Goal: Communication & Community: Answer question/provide support

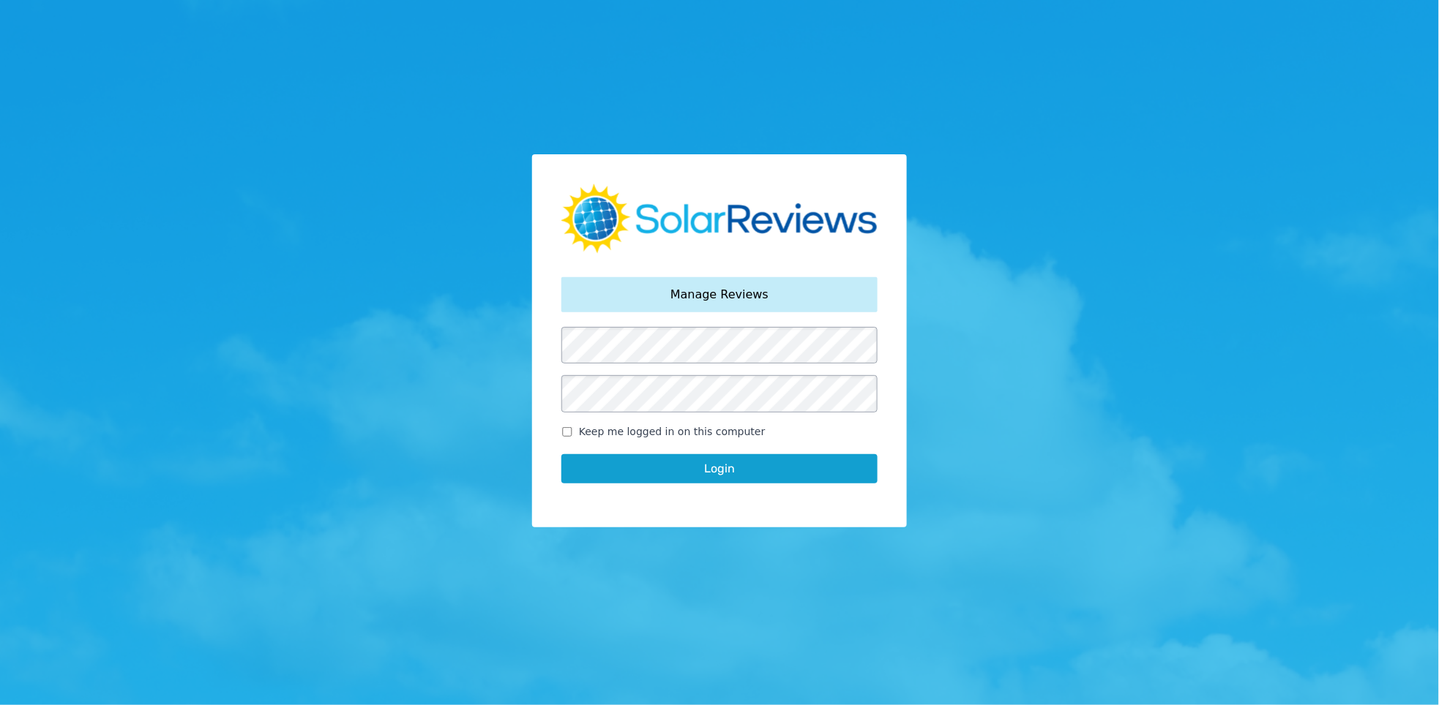
click at [726, 470] on button "Login" at bounding box center [719, 468] width 316 height 29
click at [675, 473] on button "Login" at bounding box center [719, 468] width 316 height 29
click at [503, 419] on div "Your password has been reset. Manage Reviews Keep me logged in on this computer…" at bounding box center [719, 352] width 1439 height 705
click at [609, 462] on button "Login" at bounding box center [719, 468] width 316 height 29
click at [670, 466] on button "Login" at bounding box center [719, 468] width 316 height 29
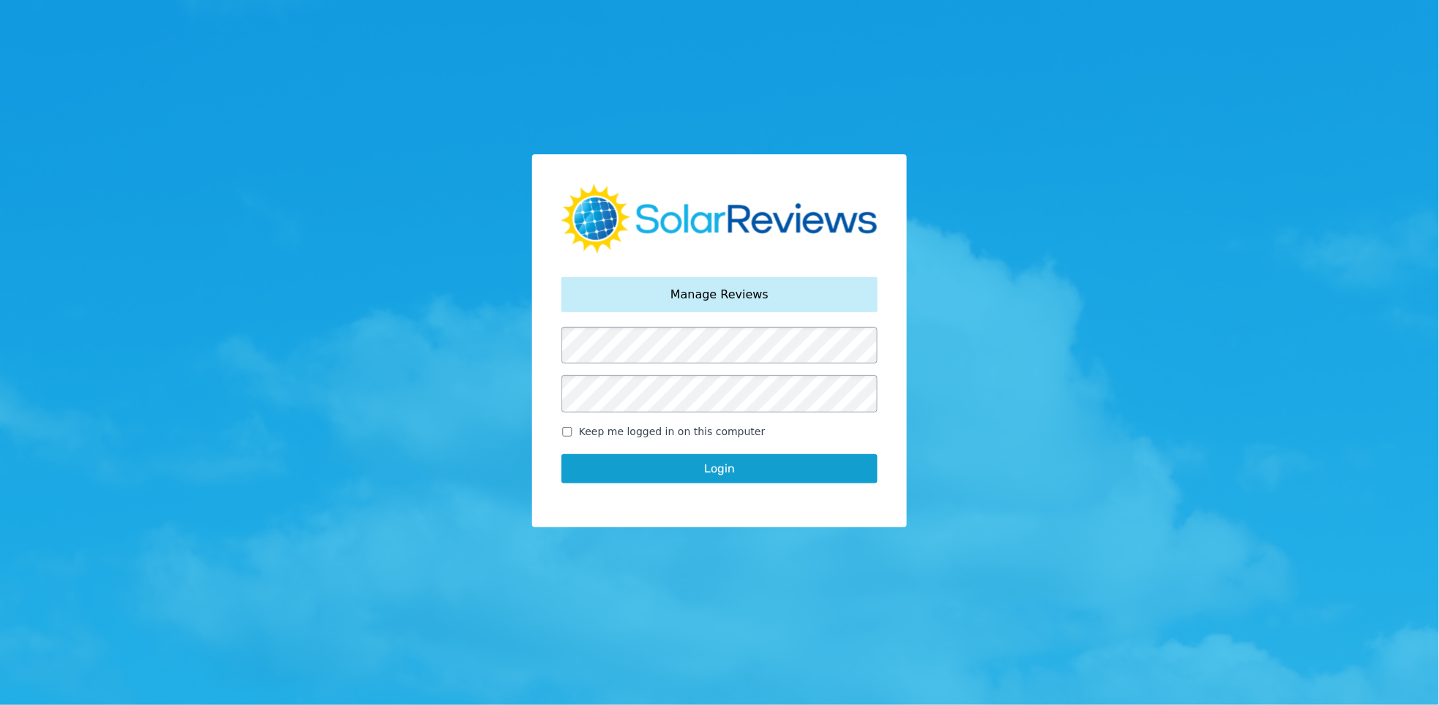
click at [694, 413] on form "Keep me logged in on this computer Login" at bounding box center [719, 412] width 316 height 170
click at [739, 471] on button "Login" at bounding box center [719, 468] width 316 height 29
click at [662, 430] on span "Keep me logged in on this computer" at bounding box center [672, 431] width 187 height 15
click at [573, 430] on input "Keep me logged in on this computer" at bounding box center [567, 432] width 12 height 10
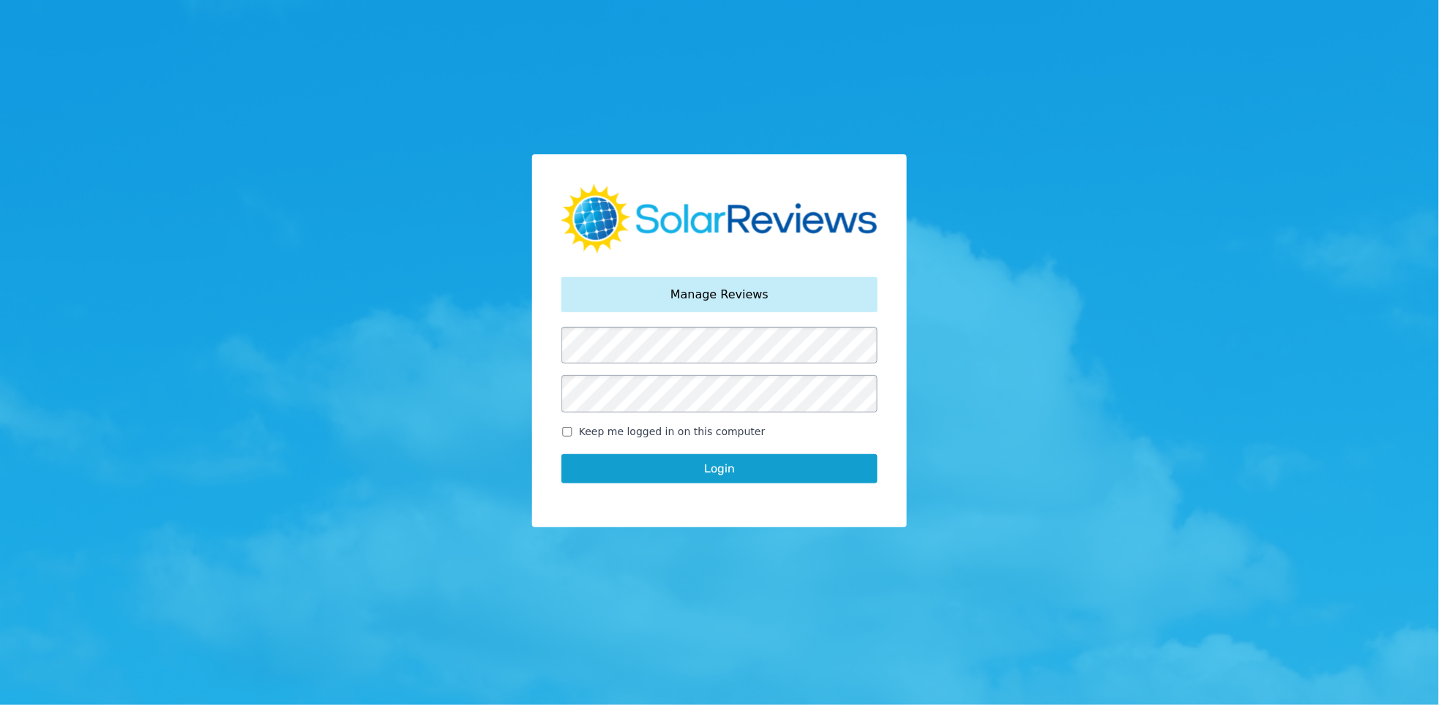
checkbox input "true"
click at [676, 475] on button "Login" at bounding box center [719, 468] width 316 height 29
click at [727, 434] on span "Keep me logged in on this computer" at bounding box center [672, 431] width 187 height 15
click at [573, 434] on input "Keep me logged in on this computer" at bounding box center [567, 432] width 12 height 10
checkbox input "true"
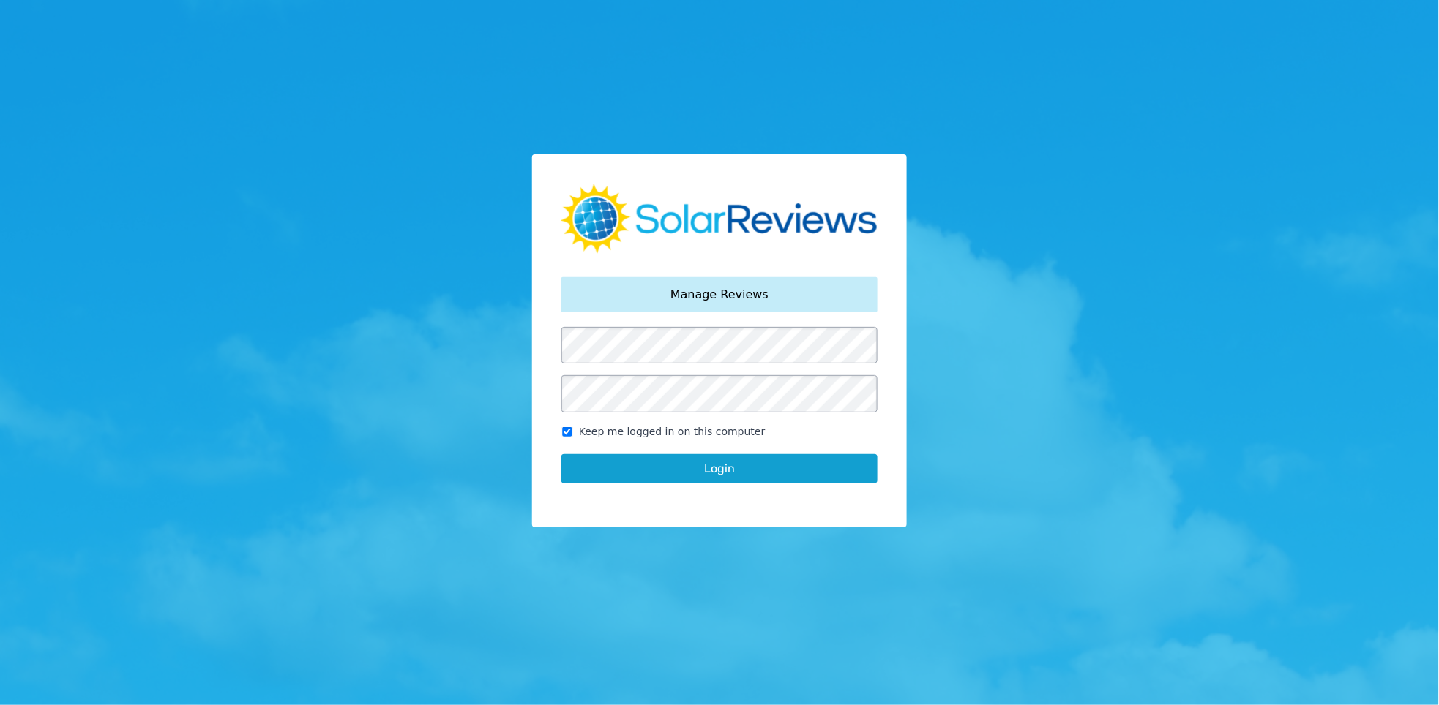
click at [730, 469] on button "Login" at bounding box center [719, 468] width 316 height 29
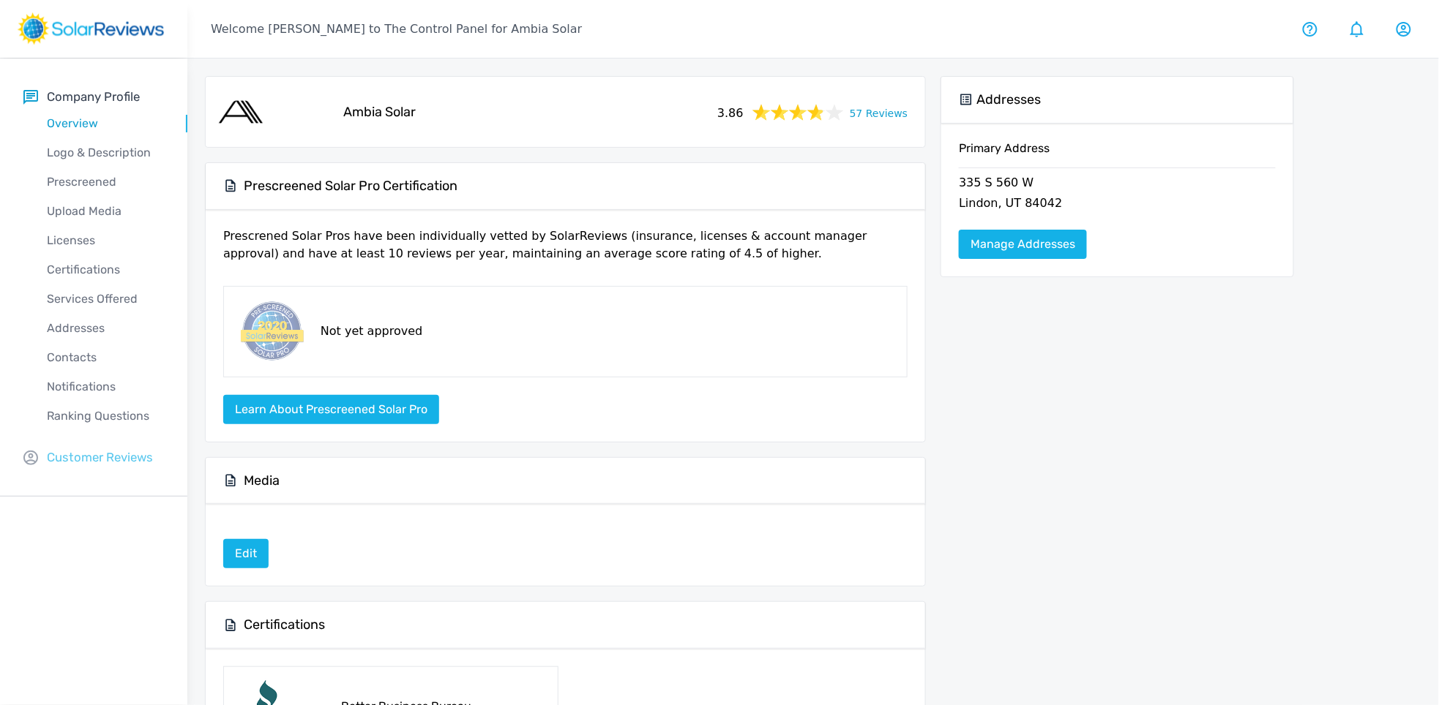
click at [110, 453] on p "Customer Reviews" at bounding box center [100, 458] width 106 height 18
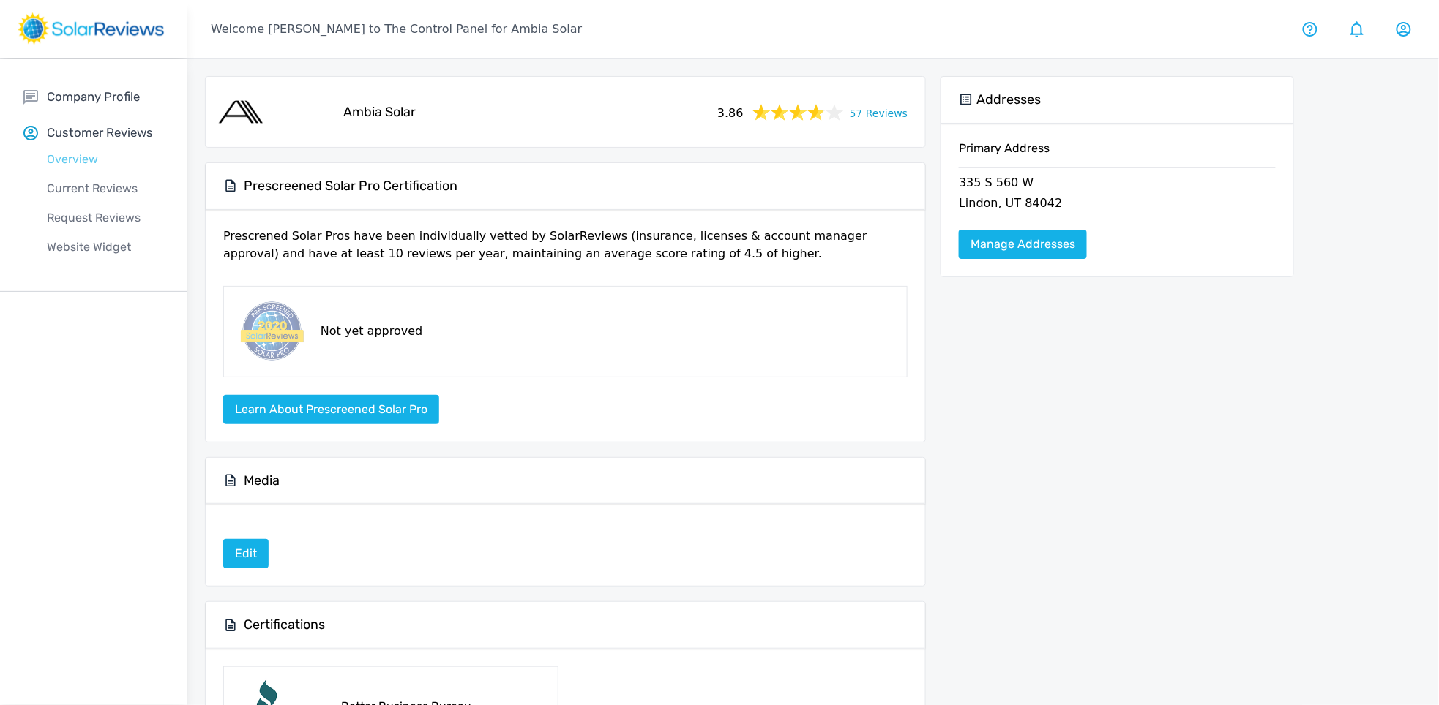
click at [62, 155] on p "Overview" at bounding box center [105, 160] width 164 height 18
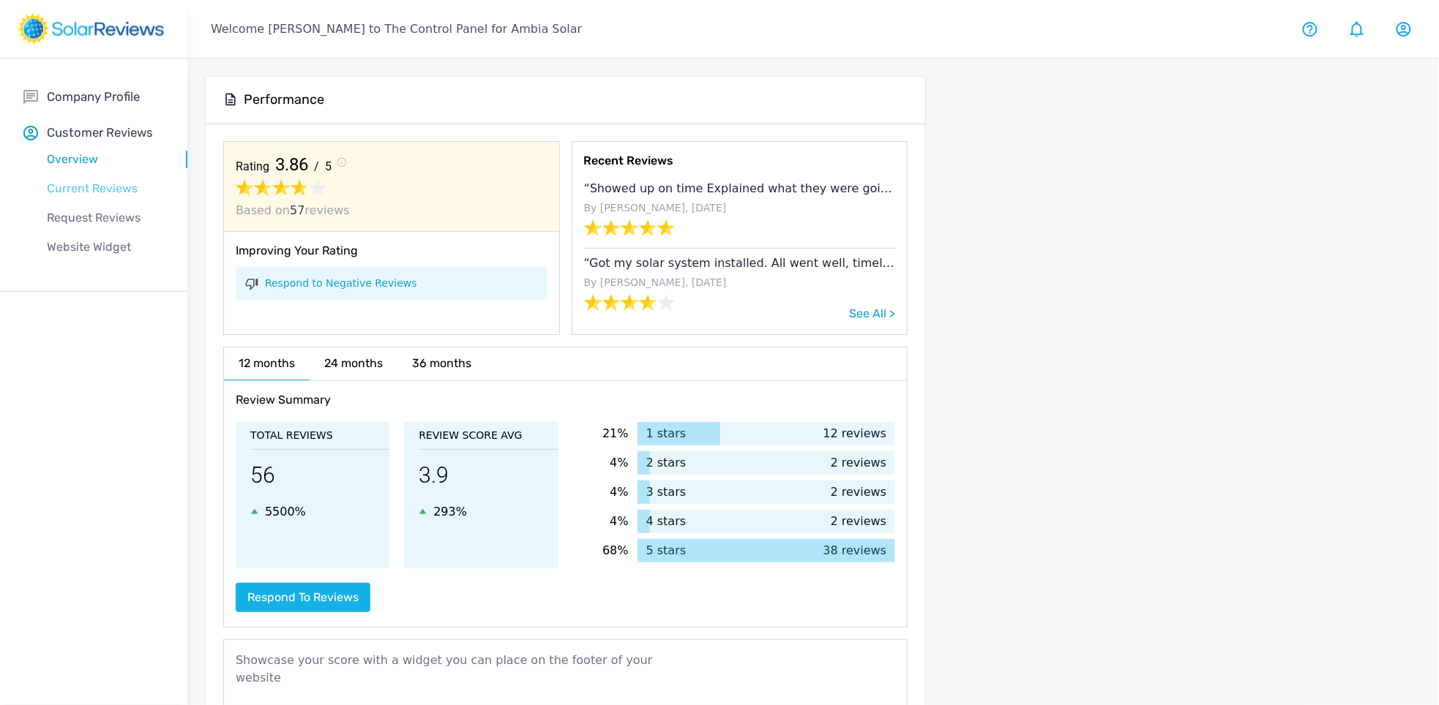
click at [95, 189] on p "Current Reviews" at bounding box center [105, 189] width 164 height 18
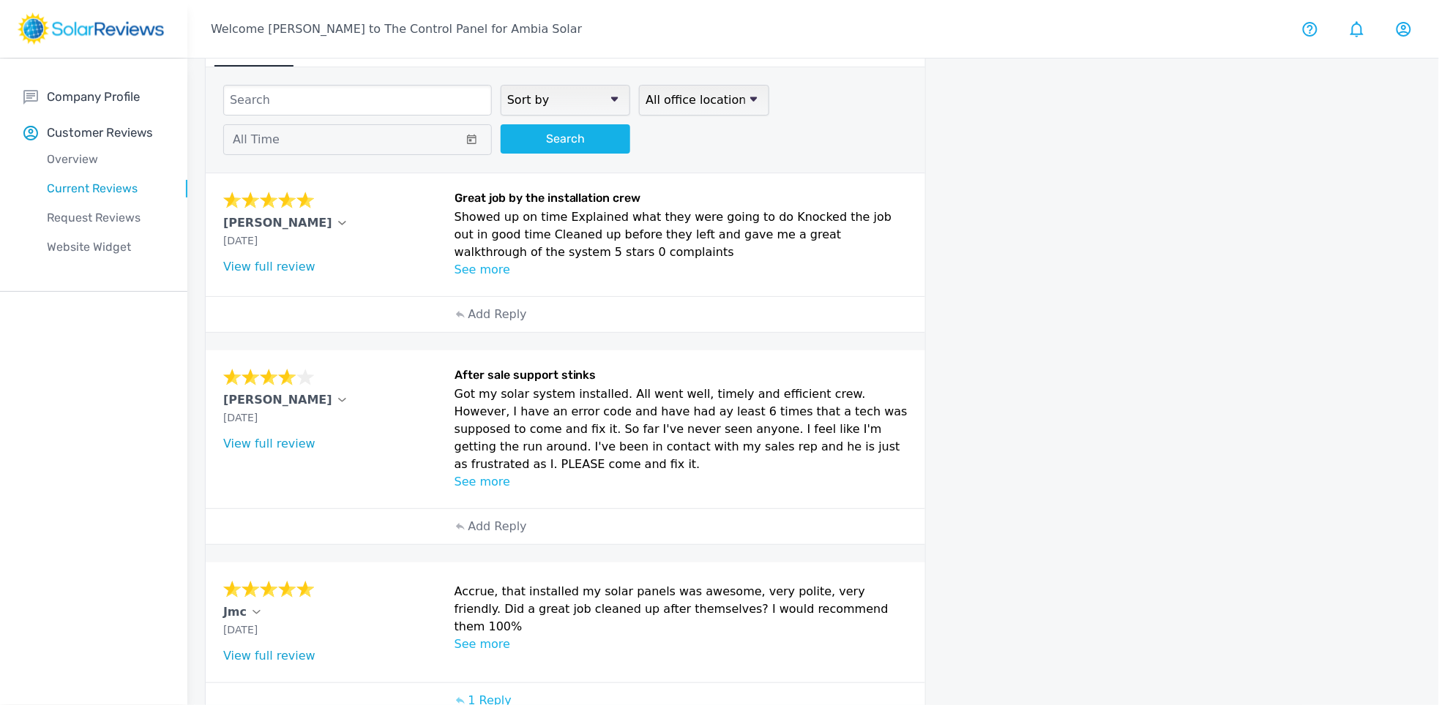
scroll to position [39, 0]
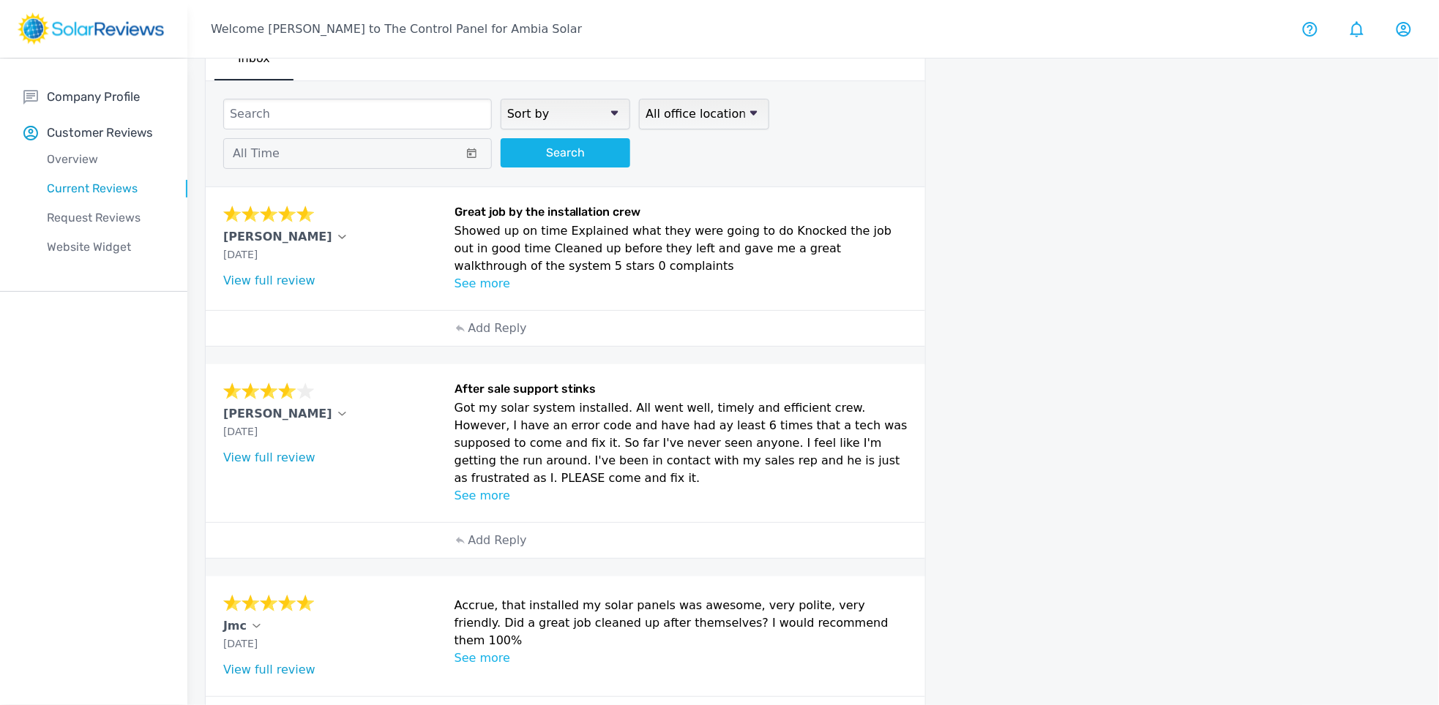
click at [295, 413] on div "Jack Brands" at bounding box center [334, 414] width 222 height 18
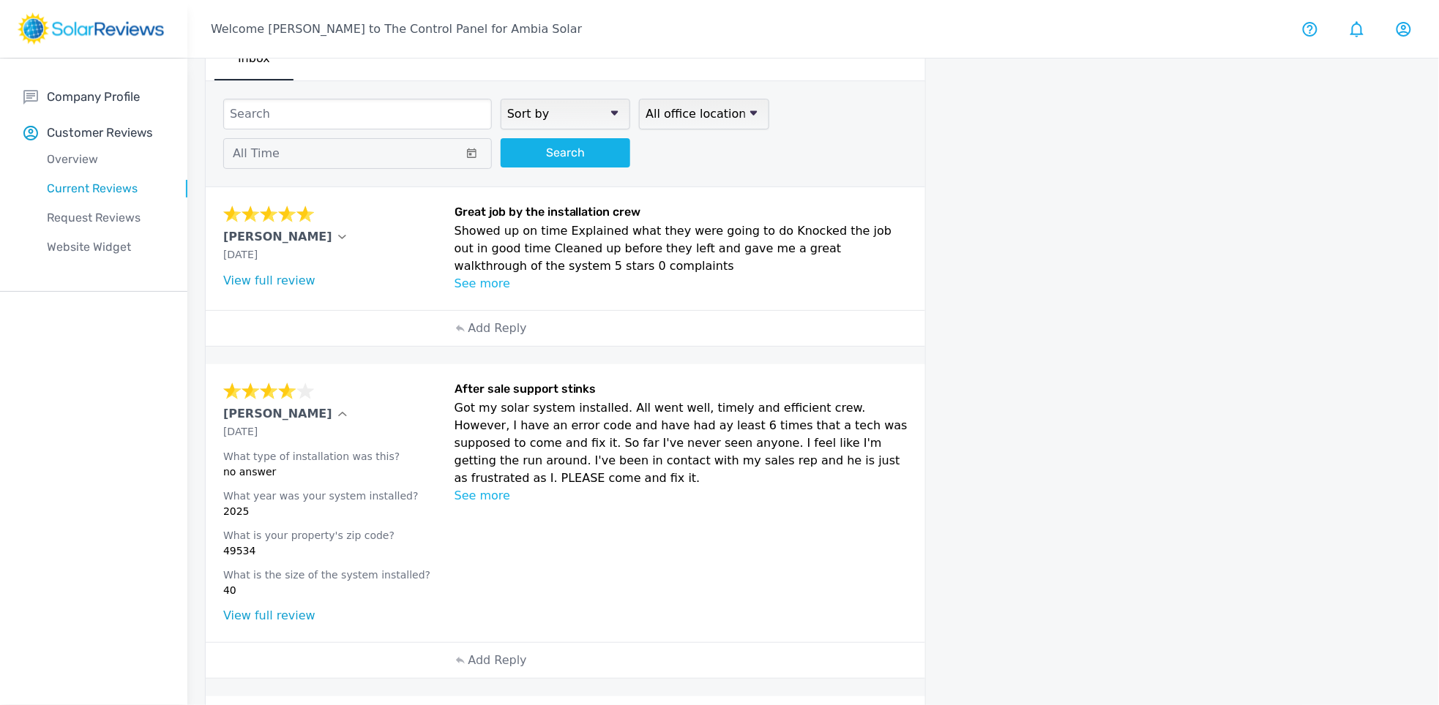
click at [237, 551] on p "49534" at bounding box center [334, 551] width 222 height 15
click at [276, 616] on link "View full review" at bounding box center [269, 616] width 92 height 14
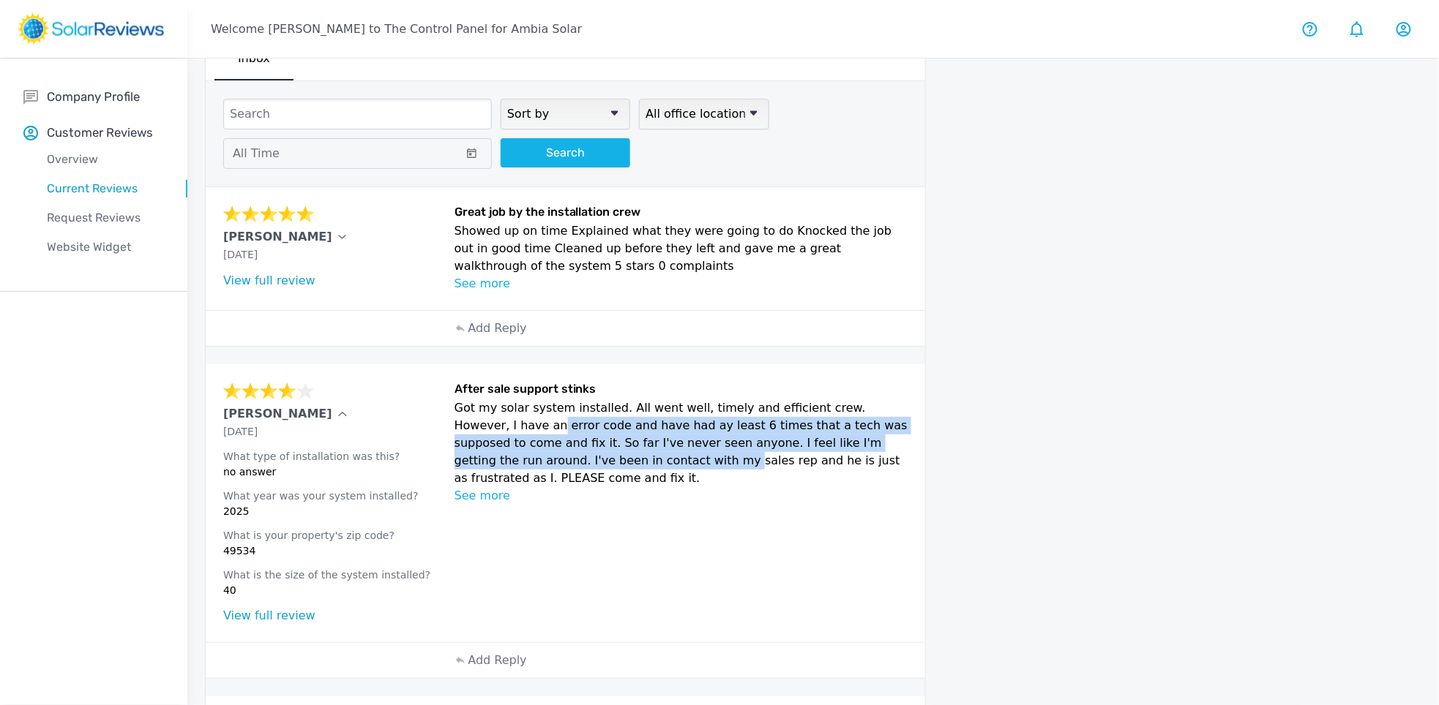
drag, startPoint x: 538, startPoint y: 467, endPoint x: 458, endPoint y: 419, distance: 92.9
click at [458, 419] on p "Got my solar system installed. All went well, timely and efficient crew. Howeve…" at bounding box center [681, 444] width 454 height 88
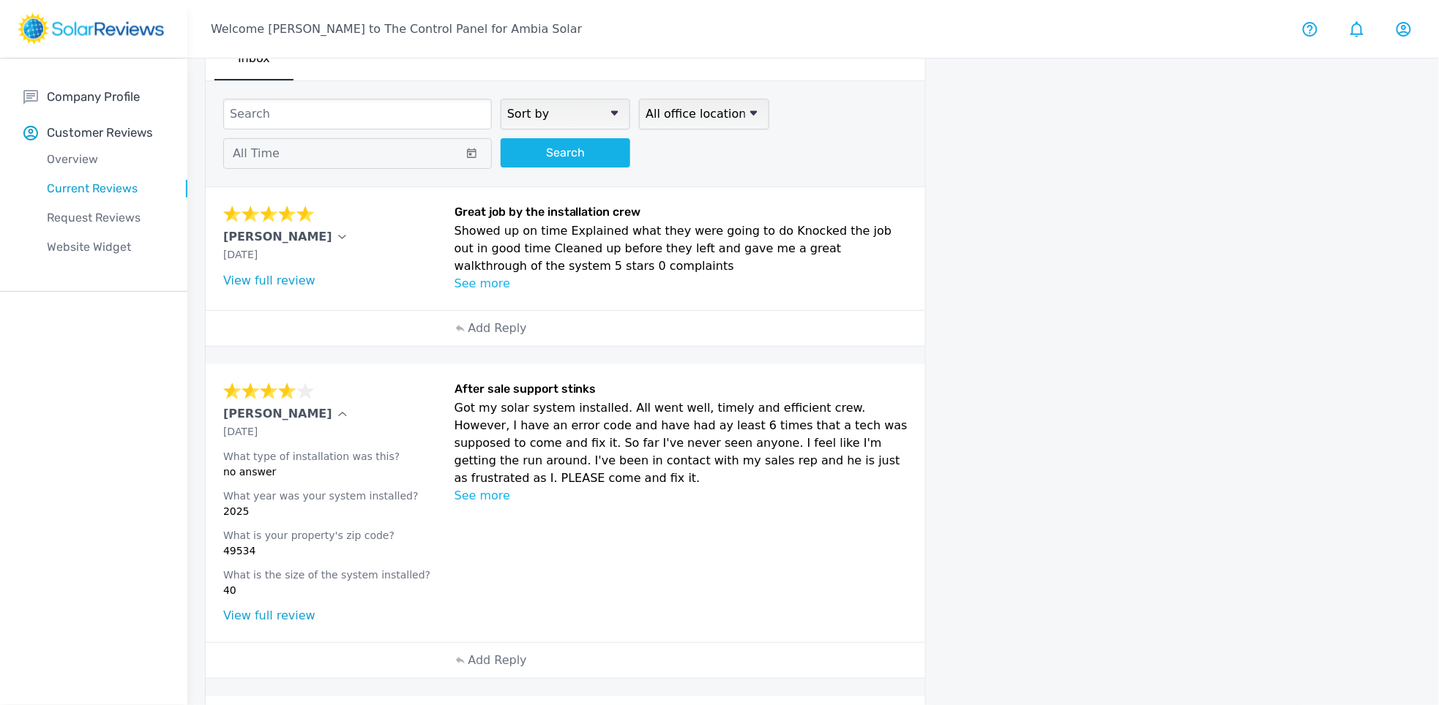
click at [522, 428] on p "Got my solar system installed. All went well, timely and efficient crew. Howeve…" at bounding box center [681, 444] width 454 height 88
drag, startPoint x: 454, startPoint y: 409, endPoint x: 897, endPoint y: 458, distance: 446.1
click at [897, 458] on p "Got my solar system installed. All went well, timely and efficient crew. Howeve…" at bounding box center [681, 444] width 454 height 88
copy p "Got my solar system installed. All went well, timely and efficient crew. Howeve…"
click at [992, 397] on div at bounding box center [1116, 659] width 353 height 1244
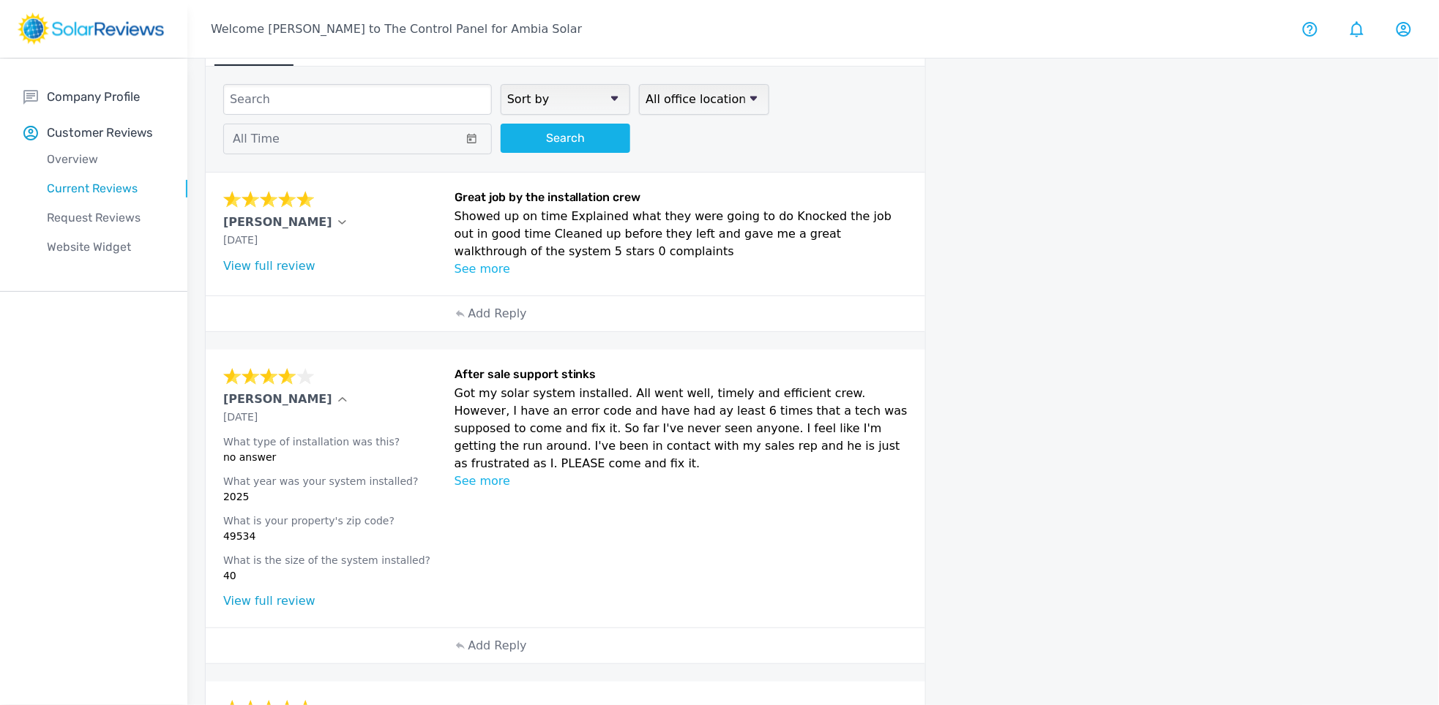
scroll to position [53, 0]
click at [484, 413] on p "Got my solar system installed. All went well, timely and efficient crew. Howeve…" at bounding box center [681, 430] width 454 height 88
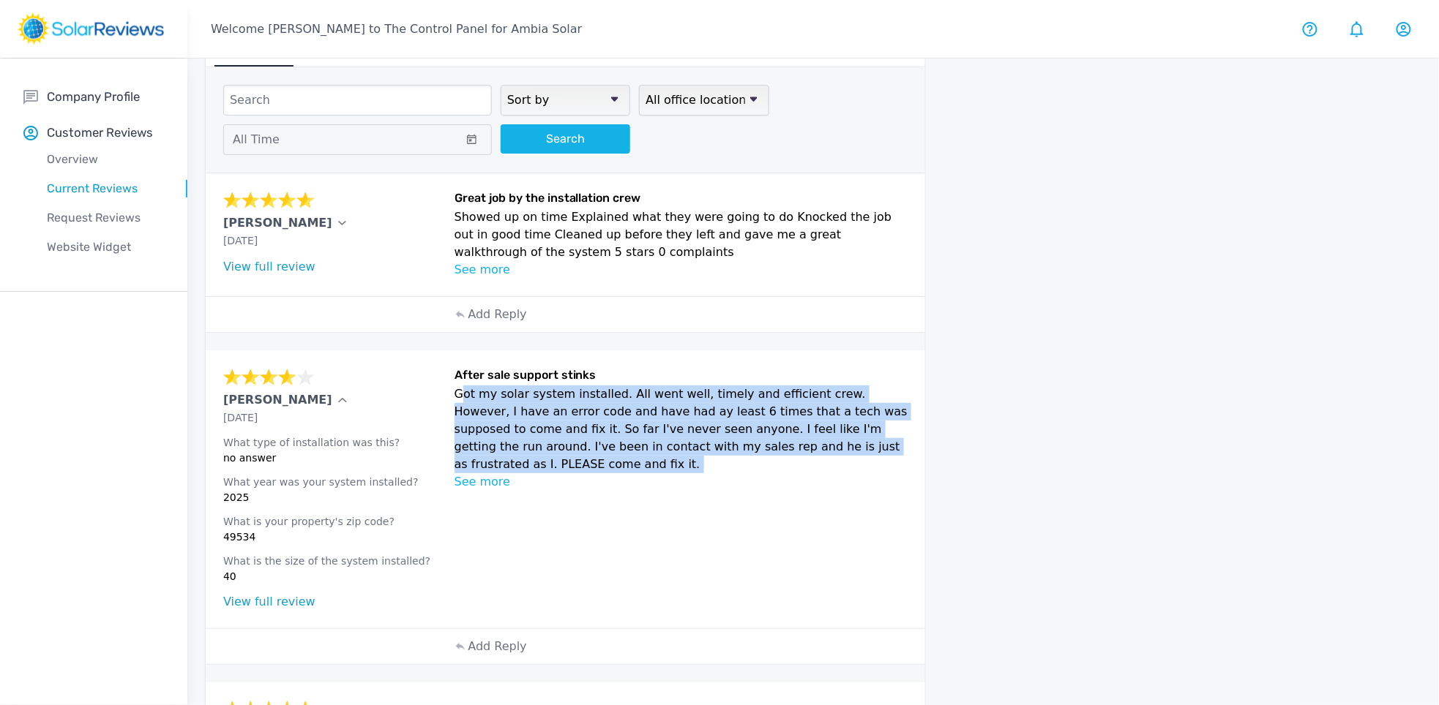
click at [484, 413] on p "Got my solar system installed. All went well, timely and efficient crew. Howeve…" at bounding box center [681, 430] width 454 height 88
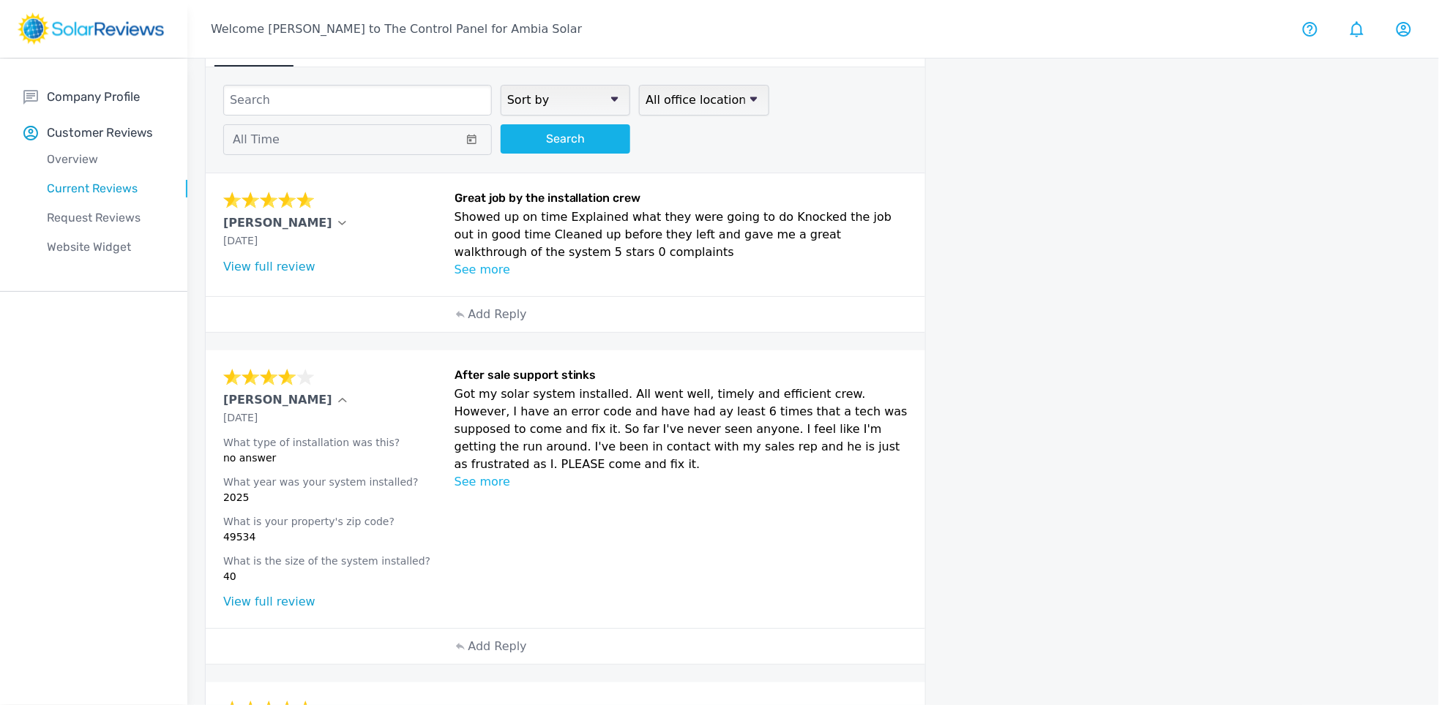
click at [425, 401] on div "Jack Brands" at bounding box center [334, 400] width 222 height 18
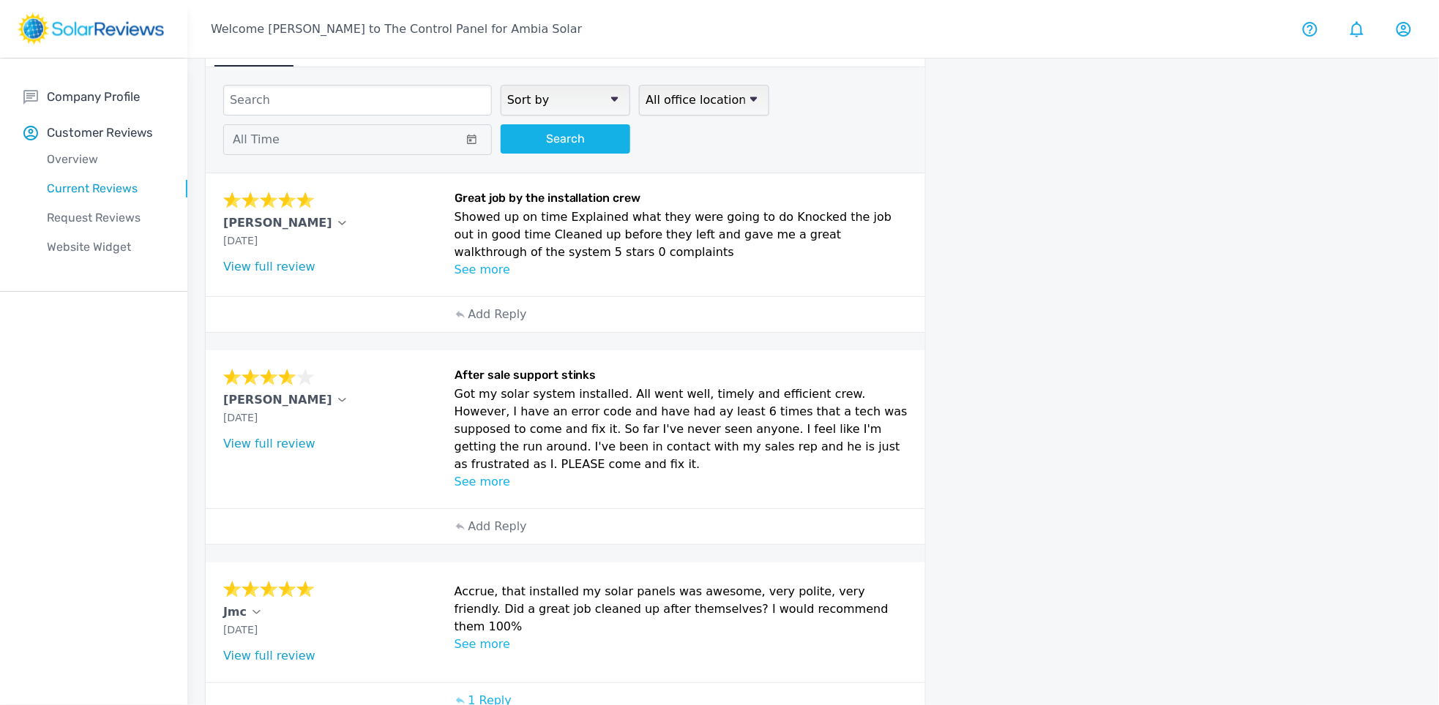
drag, startPoint x: 456, startPoint y: 375, endPoint x: 902, endPoint y: 442, distance: 450.7
click at [902, 442] on div "After sale support stinks Got my solar system installed. All went well, timely …" at bounding box center [681, 429] width 454 height 123
copy div "After sale support stinks Got my solar system installed. All went well, timely …"
click at [490, 520] on div "Add Reply" at bounding box center [491, 526] width 88 height 35
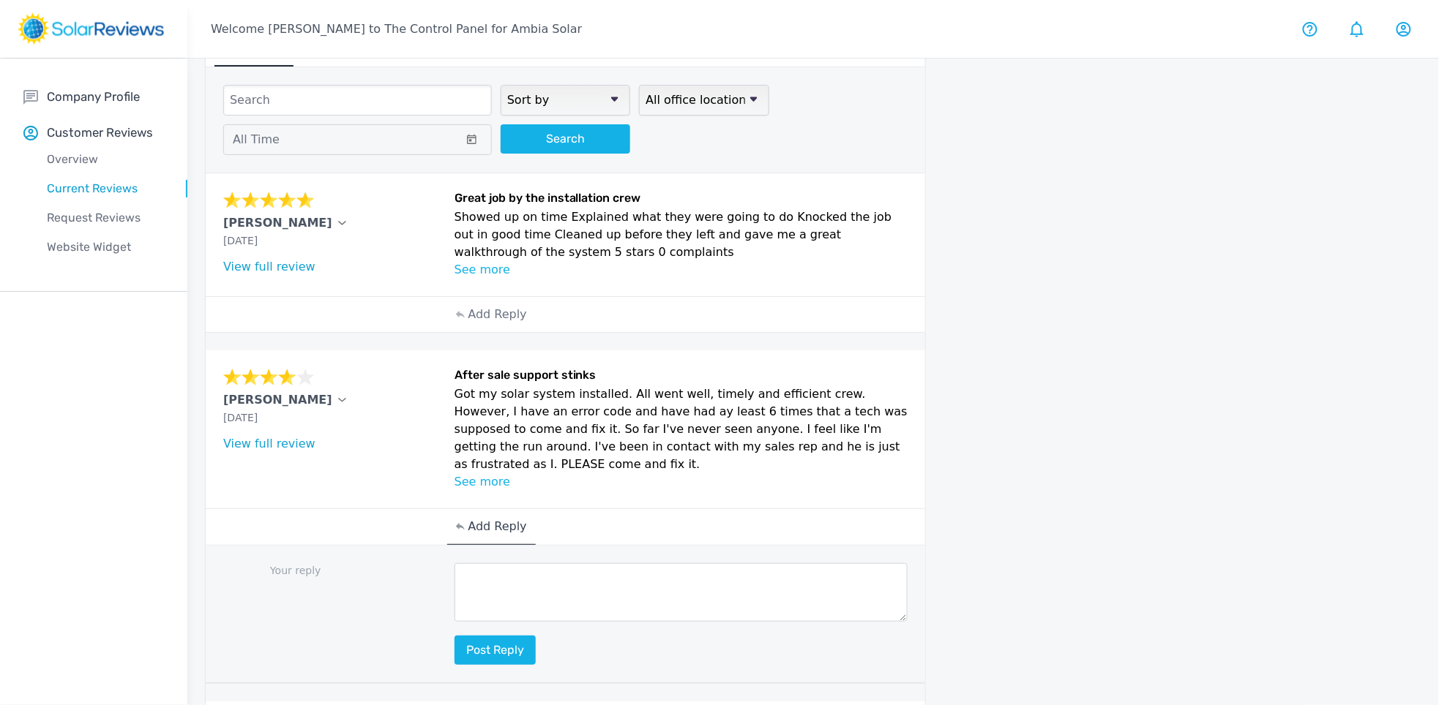
click at [506, 582] on textarea at bounding box center [681, 592] width 454 height 59
paste textarea "Thank you for taking the time to share your experience—and we truly appreciate …"
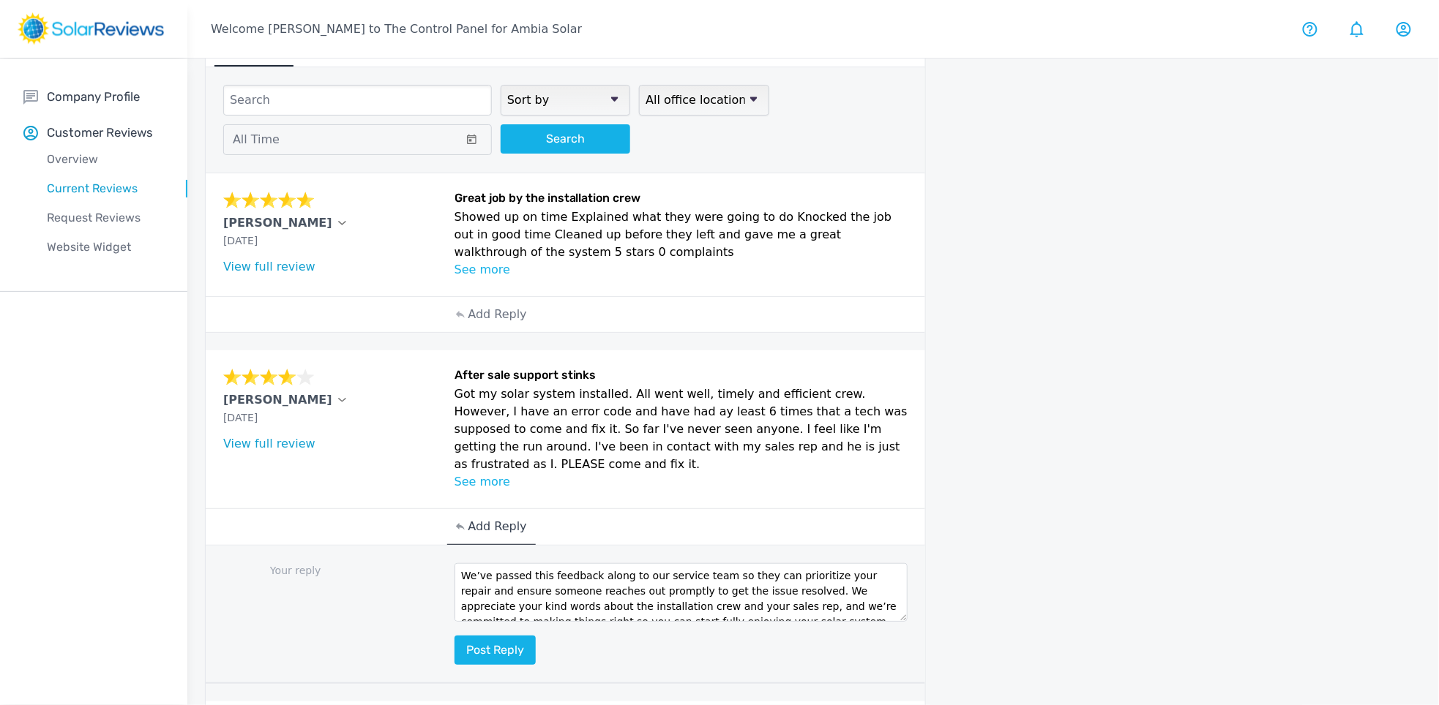
scroll to position [108, 0]
type textarea "Thank you for taking the time to share your experience—and we truly appreciate …"
click at [487, 640] on button "Post reply" at bounding box center [494, 650] width 81 height 29
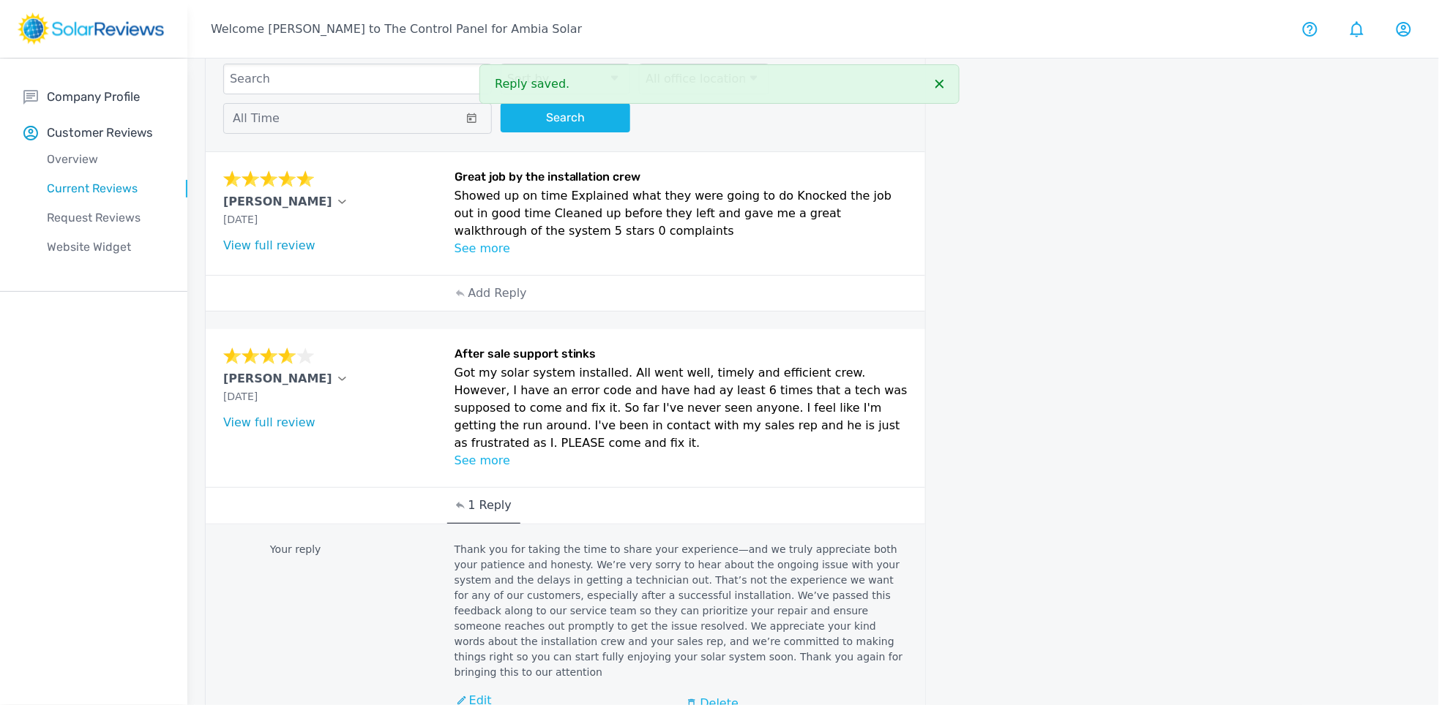
scroll to position [0, 0]
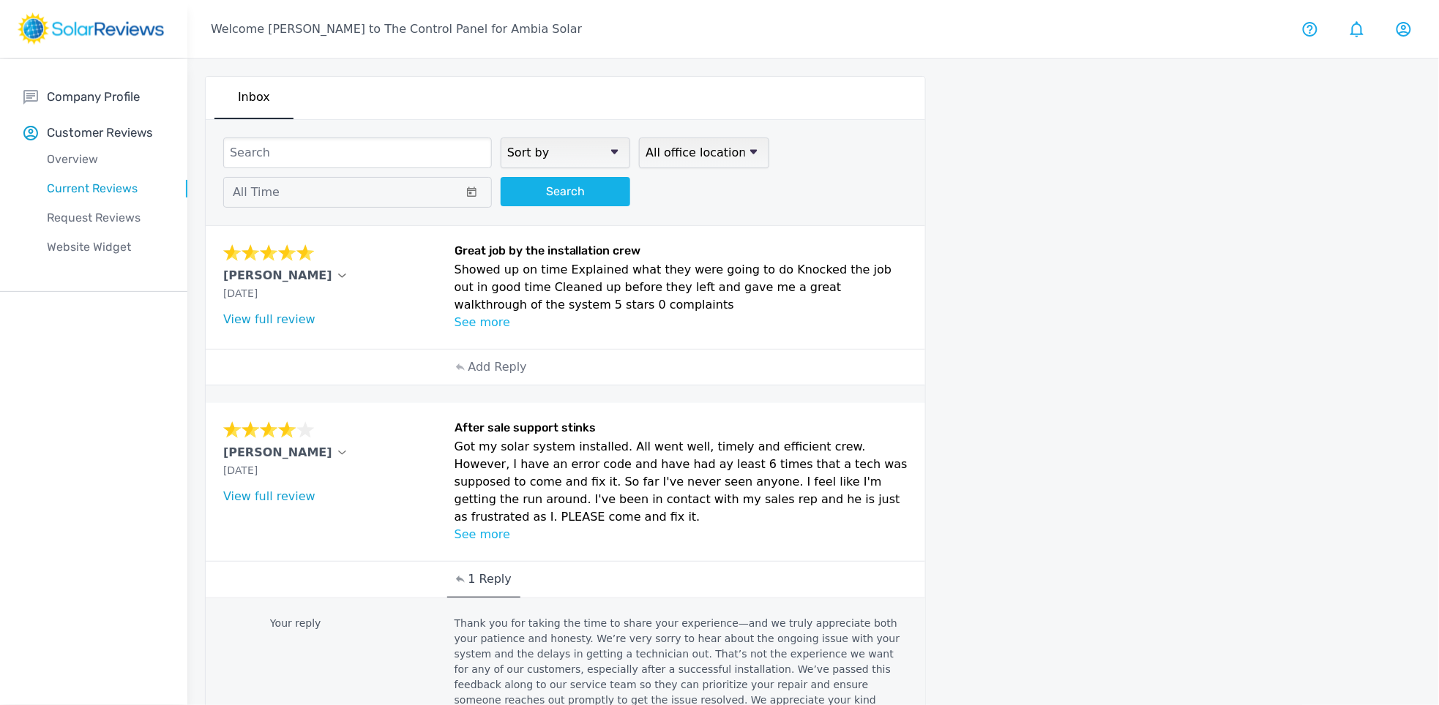
drag, startPoint x: 612, startPoint y: 303, endPoint x: 454, endPoint y: 254, distance: 166.2
click at [454, 254] on div "Great job by the installation crew Showed up on time Explained what they were g…" at bounding box center [681, 288] width 454 height 88
copy div "Great job by the installation crew Showed up on time Explained what they were g…"
click at [286, 322] on link "View full review" at bounding box center [269, 319] width 92 height 14
click at [338, 276] on icon at bounding box center [342, 276] width 9 height 5
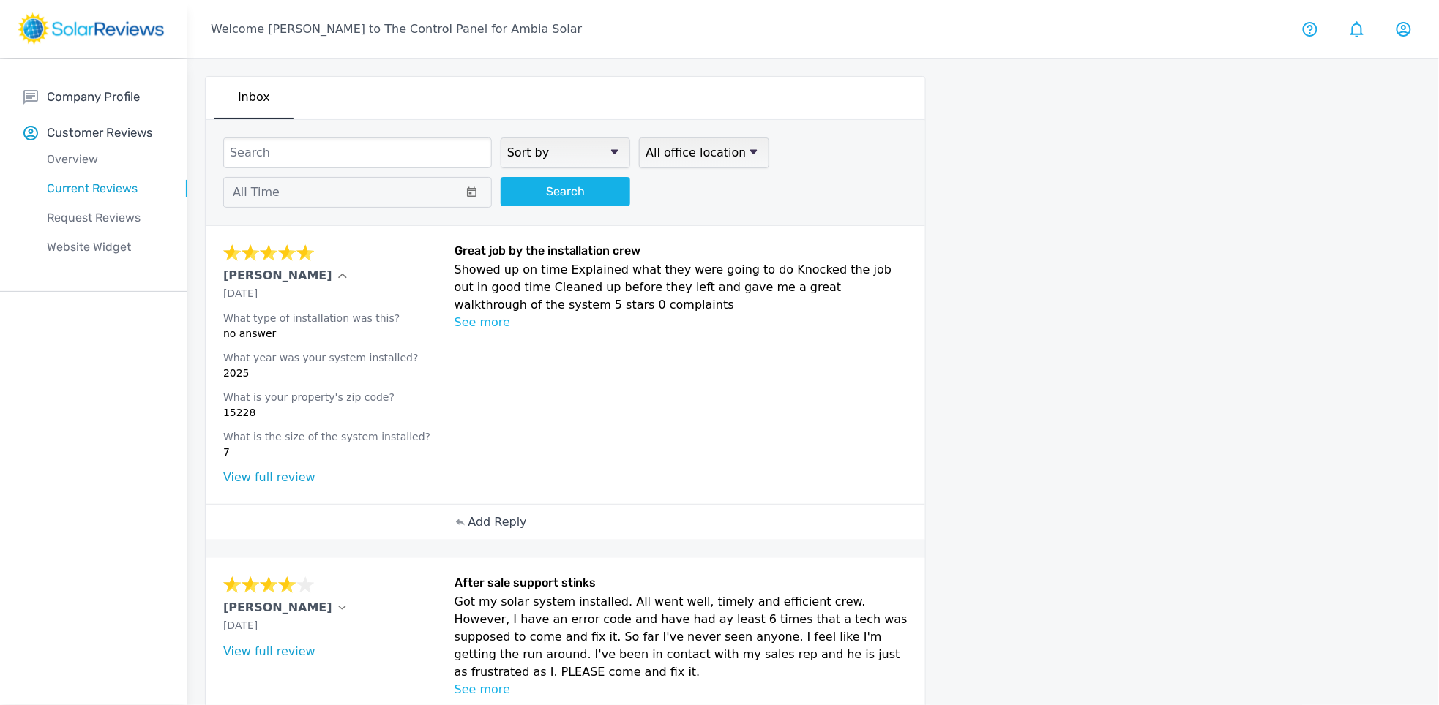
click at [505, 525] on p "Add Reply" at bounding box center [497, 523] width 59 height 18
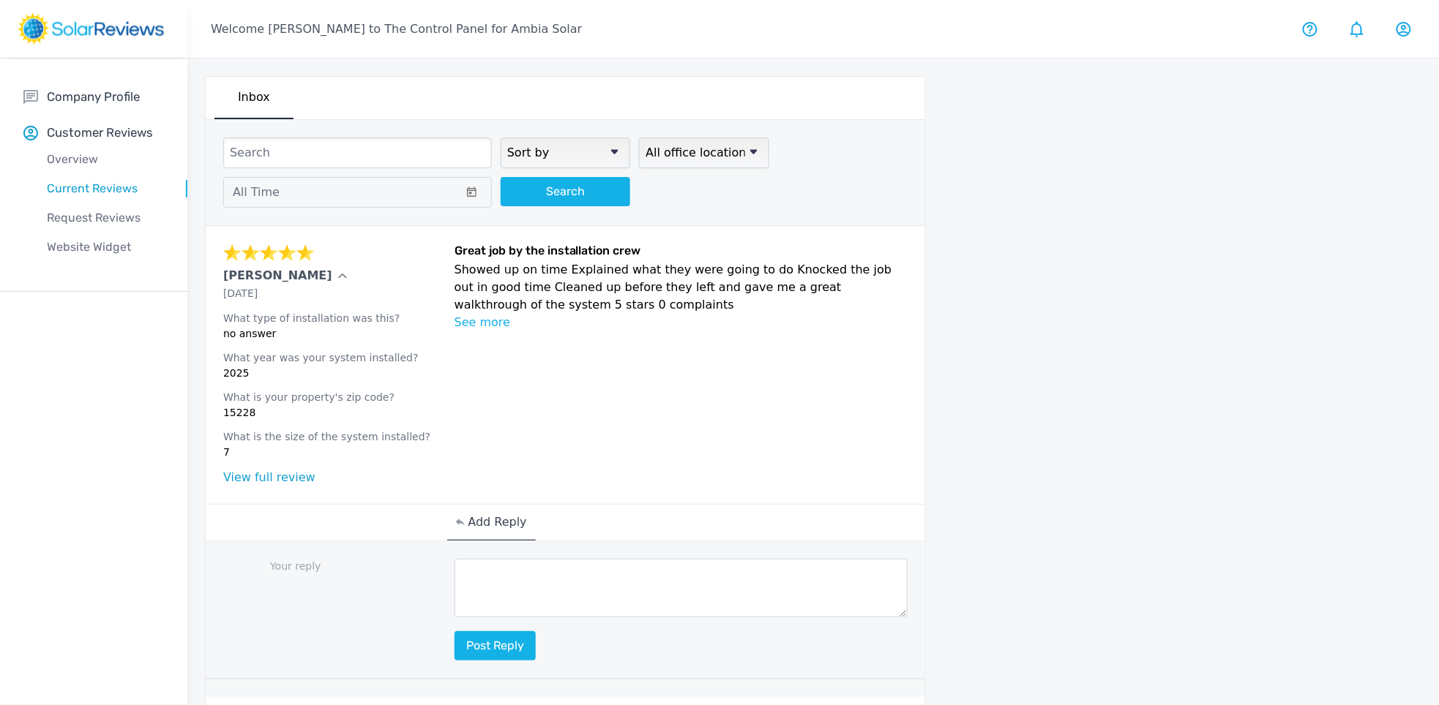
click at [617, 592] on textarea at bounding box center [681, 588] width 454 height 59
paste textarea "Thank you for the fantastic review! We’re so glad to hear the installation crew…"
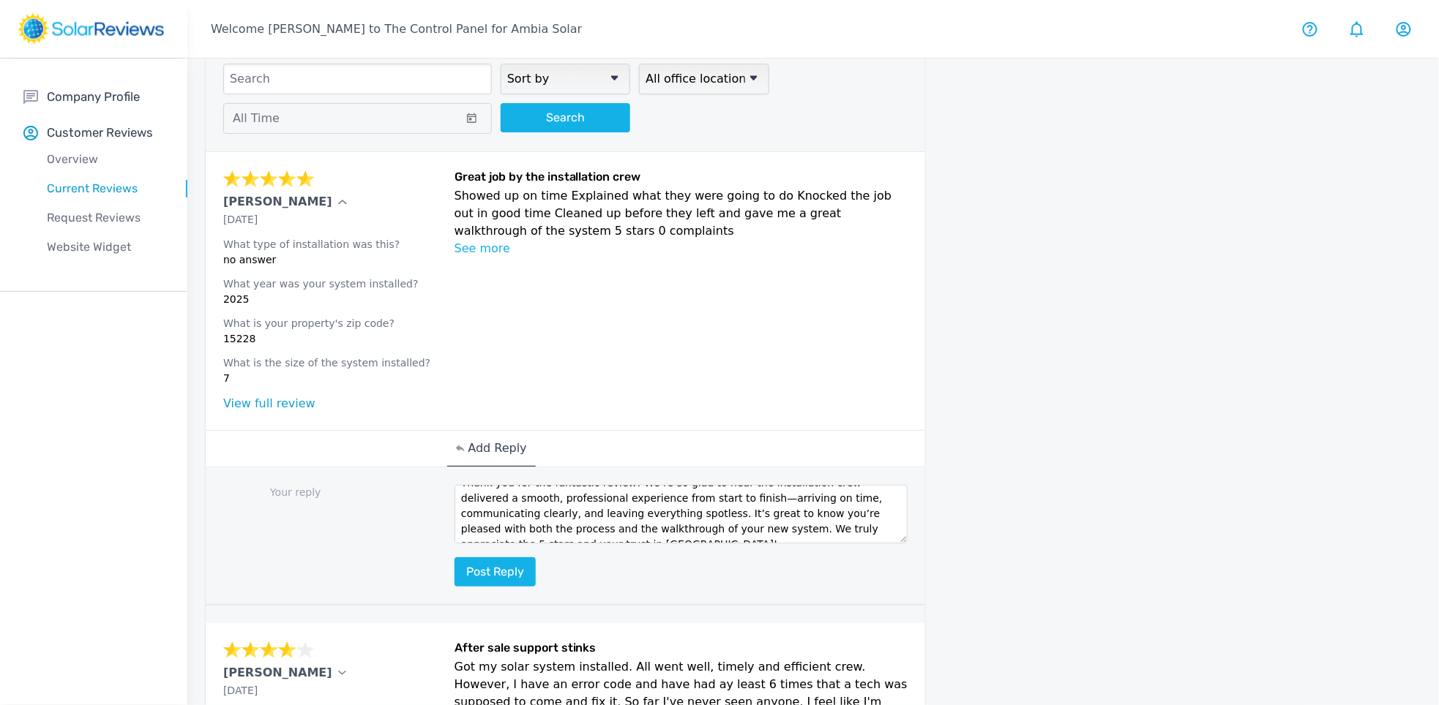
scroll to position [71, 0]
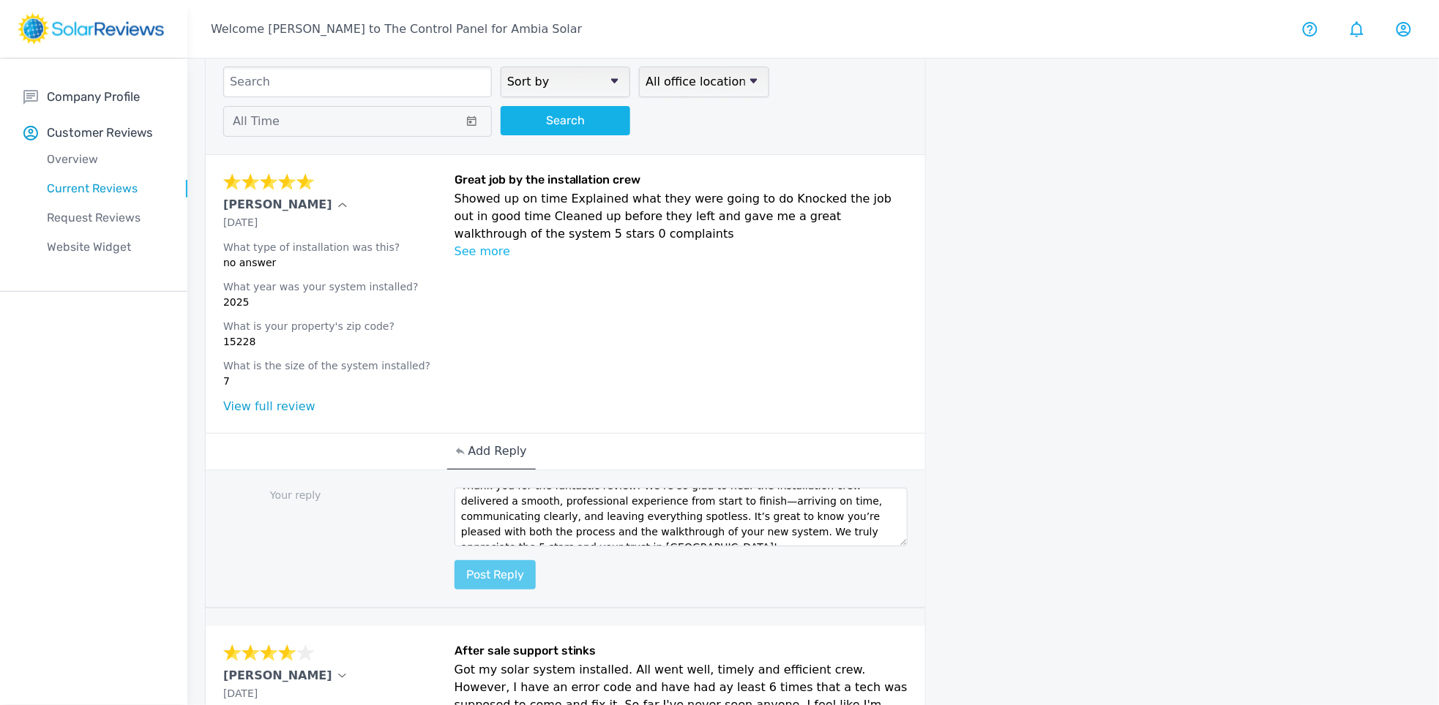
type textarea "Thank you for the fantastic review! We’re so glad to hear the installation crew…"
click at [489, 580] on button "Post reply" at bounding box center [494, 575] width 81 height 29
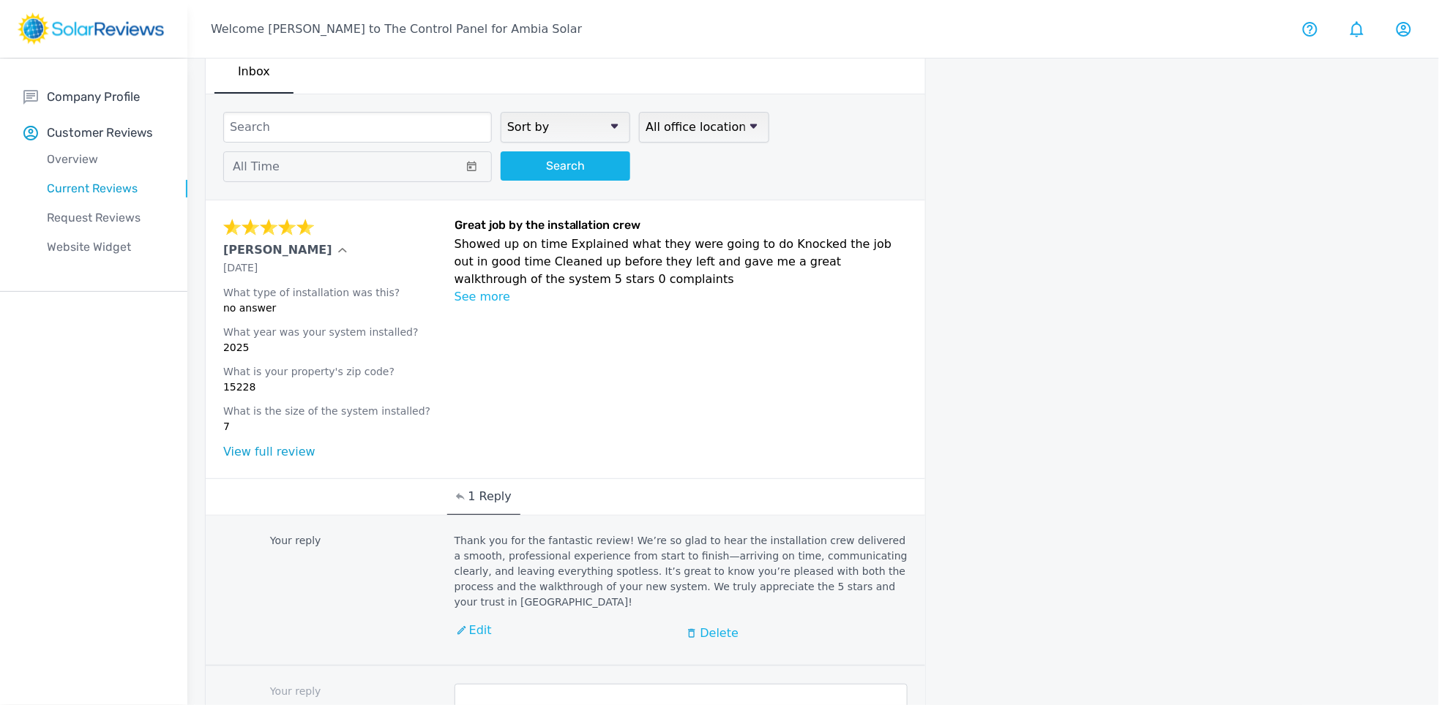
scroll to position [0, 0]
